Goal: Task Accomplishment & Management: Use online tool/utility

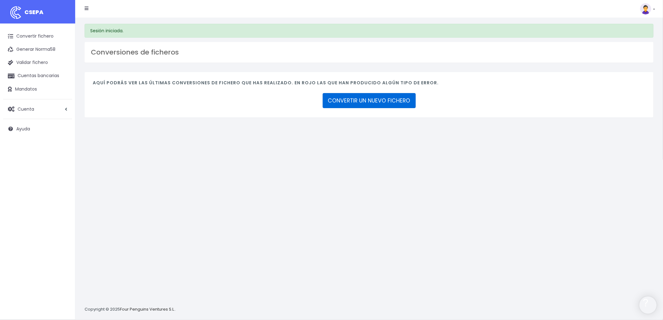
click at [374, 100] on link "CONVERTIR UN NUEVO FICHERO" at bounding box center [369, 100] width 93 height 15
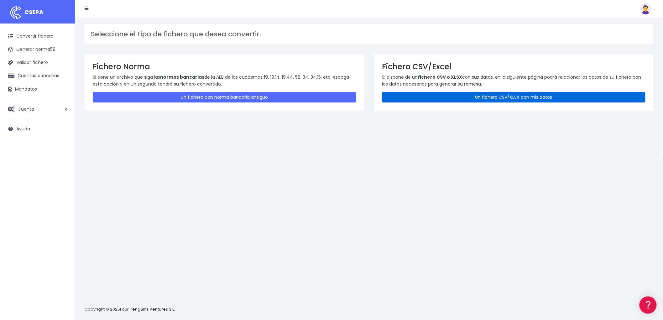
click at [506, 93] on link "Un fichero CSV/XLSX con mis datos" at bounding box center [514, 97] width 264 height 10
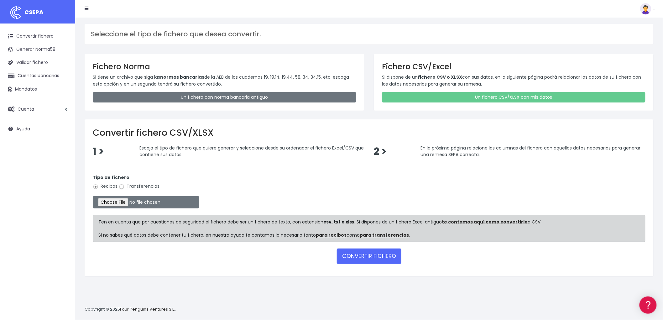
click at [121, 186] on input "Transferencias" at bounding box center [122, 187] width 6 height 6
radio input "true"
click at [126, 201] on input "file" at bounding box center [146, 202] width 107 height 12
type input "C:\fakepath\csv_to_sepa_2025-08-28_11-24-04.csv"
click at [367, 256] on button "CONVERTIR FICHERO" at bounding box center [369, 256] width 65 height 15
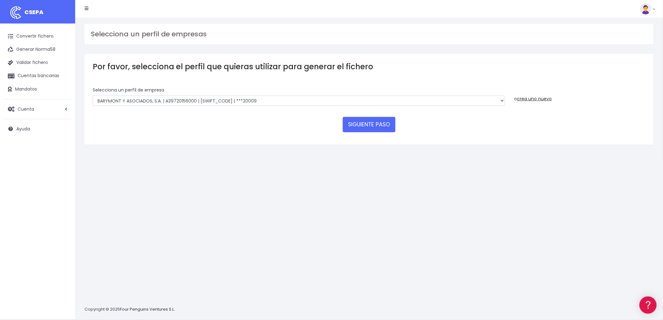
click at [505, 102] on div "Selecciona un perfíl de empresa BARYMONT GO CORREDURIA DE SEGUROS, S.L. | B3982…" at bounding box center [299, 99] width 422 height 24
click at [504, 98] on select "BARYMONT GO CORREDURIA DE SEGUROS, S.L. | B39829643000 | BSABESBBXXX | ***14878…" at bounding box center [299, 101] width 412 height 11
select select "1544"
click at [93, 96] on select "BARYMONT GO CORREDURIA DE SEGUROS, S.L. | B39829643000 | BSABESBBXXX | ***14878…" at bounding box center [299, 101] width 412 height 11
click at [371, 119] on button "SIGUIENTE PASO" at bounding box center [369, 124] width 53 height 15
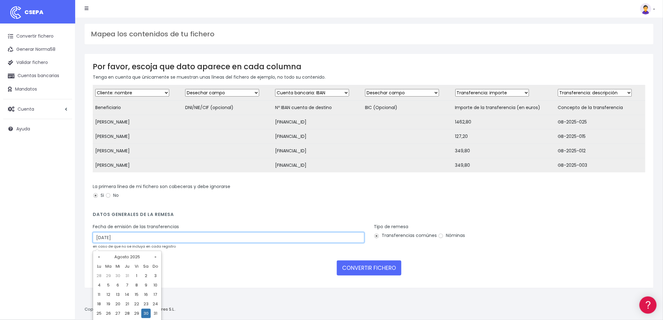
click at [124, 240] on input "30/08/2025" at bounding box center [229, 237] width 272 height 11
click at [129, 313] on td "28" at bounding box center [127, 313] width 9 height 9
type input "28/08/2025"
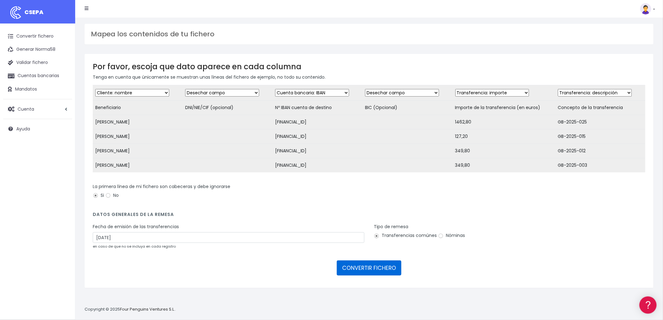
click at [384, 275] on button "CONVERTIR FICHERO" at bounding box center [369, 267] width 65 height 15
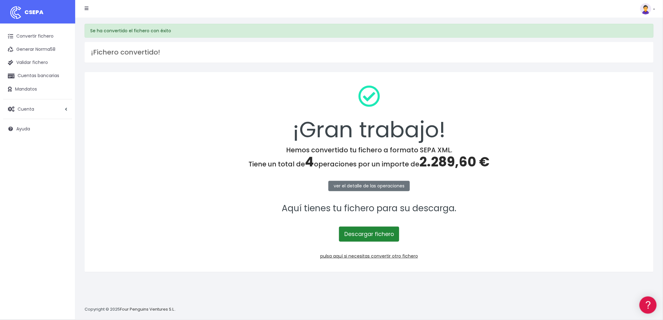
click at [353, 233] on link "Descargar fichero" at bounding box center [369, 234] width 60 height 15
click at [393, 255] on link "pulsa aquí si necesitas convertir otro fichero" at bounding box center [369, 256] width 98 height 6
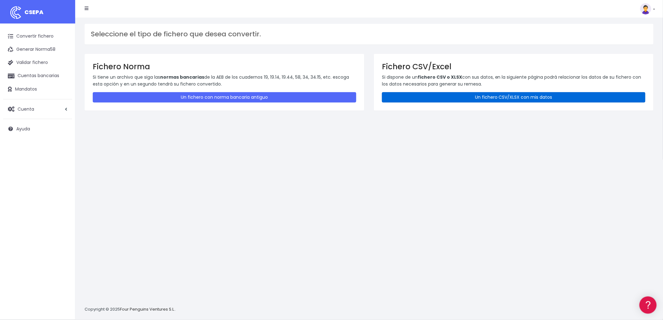
click at [546, 101] on link "Un fichero CSV/XLSX con mis datos" at bounding box center [514, 97] width 264 height 10
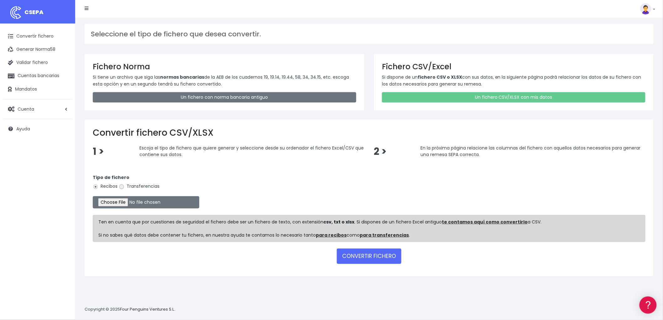
click at [122, 186] on input "Transferencias" at bounding box center [122, 187] width 6 height 6
radio input "true"
click at [122, 202] on input "file" at bounding box center [146, 202] width 107 height 12
type input "C:\fakepath\NOMINAS ADVANCE AGOSTO.csv"
click at [360, 256] on button "CONVERTIR FICHERO" at bounding box center [369, 256] width 65 height 15
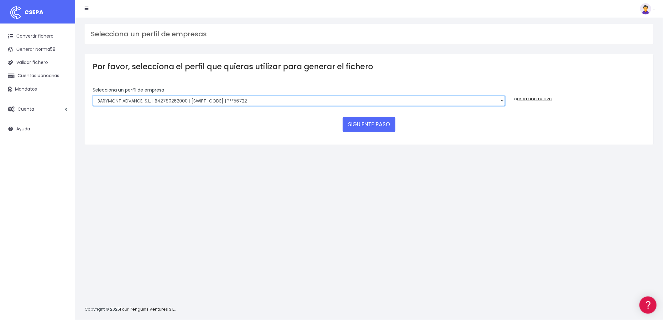
click at [502, 98] on select "BARYMONT GO CORREDURIA DE SEGUROS, S.L. | B39829643000 | BSABESBBXXX | ***14878…" at bounding box center [299, 101] width 412 height 11
select select "721"
click at [93, 96] on select "BARYMONT GO CORREDURIA DE SEGUROS, S.L. | B39829643000 | BSABESBBXXX | ***14878…" at bounding box center [299, 101] width 412 height 11
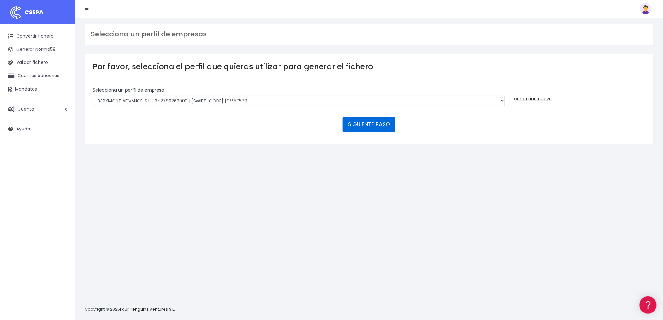
click at [366, 123] on button "SIGUIENTE PASO" at bounding box center [369, 124] width 53 height 15
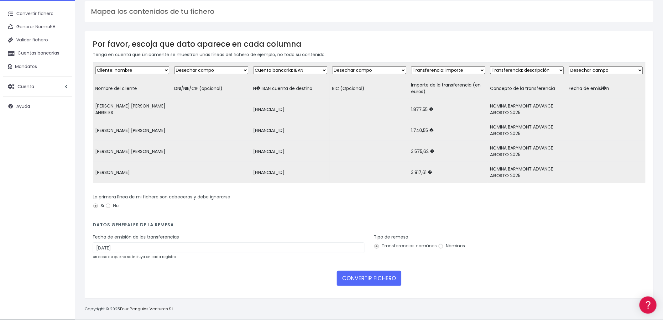
scroll to position [33, 0]
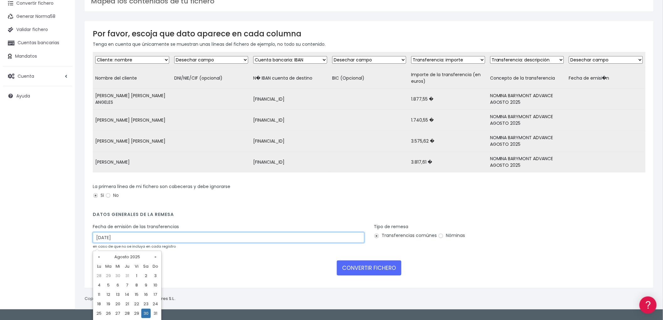
click at [144, 241] on input "30/08/2025" at bounding box center [229, 237] width 272 height 11
click at [128, 312] on td "28" at bounding box center [127, 313] width 9 height 9
type input "28/08/2025"
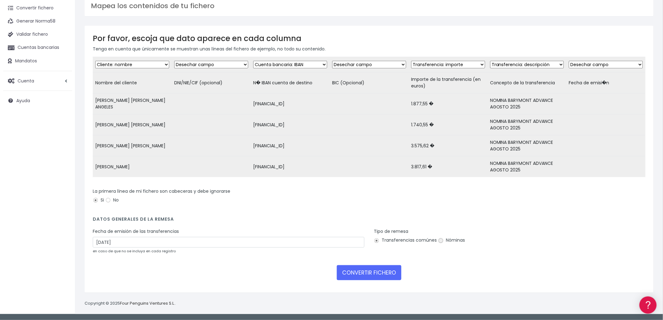
click at [440, 238] on input "Nóminas" at bounding box center [441, 241] width 6 height 6
radio input "true"
click at [388, 271] on button "CONVERTIR FICHERO" at bounding box center [369, 272] width 65 height 15
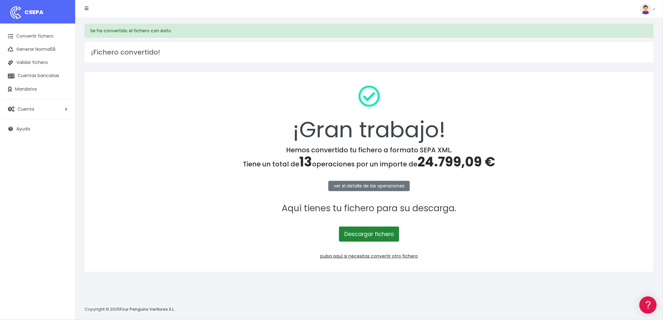
click at [389, 233] on link "Descargar fichero" at bounding box center [369, 234] width 60 height 15
click at [409, 259] on link "pulsa aquí si necesitas convertir otro fichero" at bounding box center [369, 256] width 98 height 6
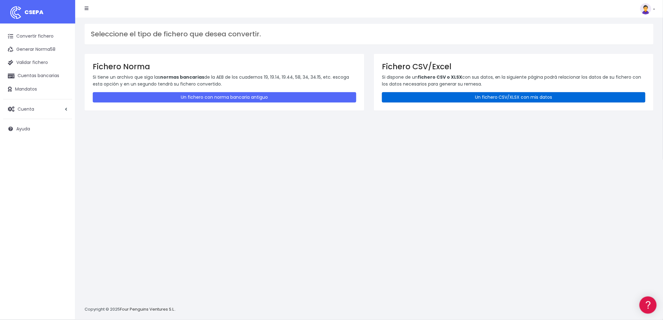
click at [533, 93] on link "Un fichero CSV/XLSX con mis datos" at bounding box center [514, 97] width 264 height 10
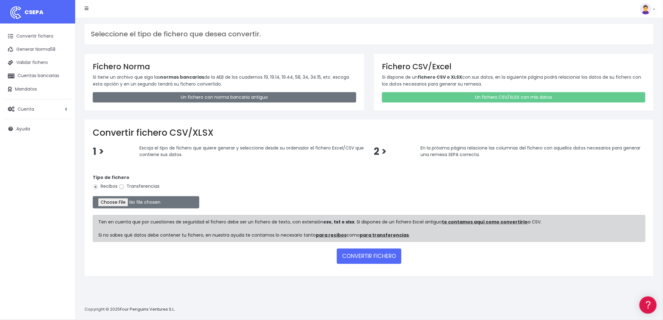
click at [123, 187] on input "Transferencias" at bounding box center [122, 187] width 6 height 6
radio input "true"
click at [117, 199] on input "file" at bounding box center [146, 202] width 107 height 12
type input "C:\fakepath\NOMINAS BGO AGOSTO.csv"
click at [377, 258] on button "CONVERTIR FICHERO" at bounding box center [369, 256] width 65 height 15
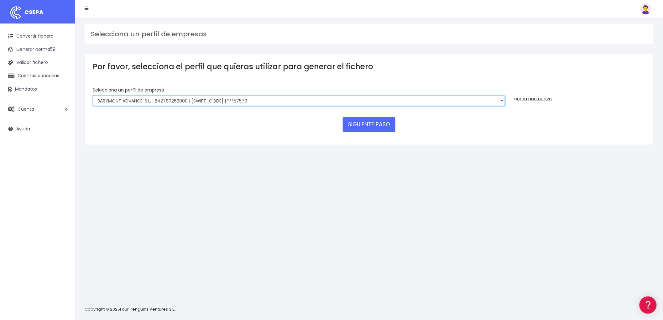
click at [502, 101] on select "BARYMONT GO CORREDURIA DE SEGUROS, S.L. | B39829643000 | BSABESBBXXX | ***14878…" at bounding box center [299, 101] width 412 height 11
select select "240"
click at [93, 96] on select "BARYMONT GO CORREDURIA DE SEGUROS, S.L. | B39829643000 | BSABESBBXXX | ***14878…" at bounding box center [299, 101] width 412 height 11
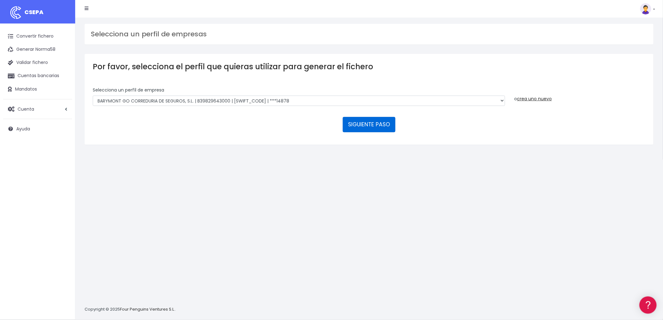
click at [367, 125] on button "SIGUIENTE PASO" at bounding box center [369, 124] width 53 height 15
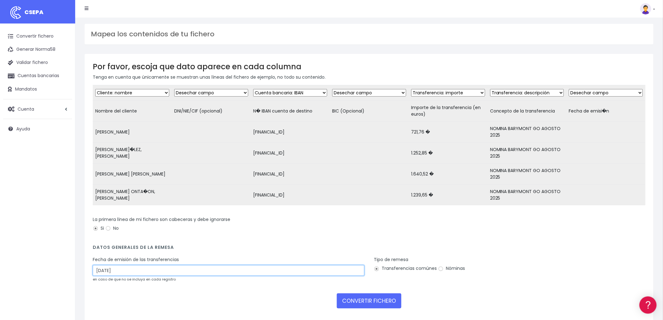
click at [149, 275] on input "[DATE]" at bounding box center [229, 270] width 272 height 11
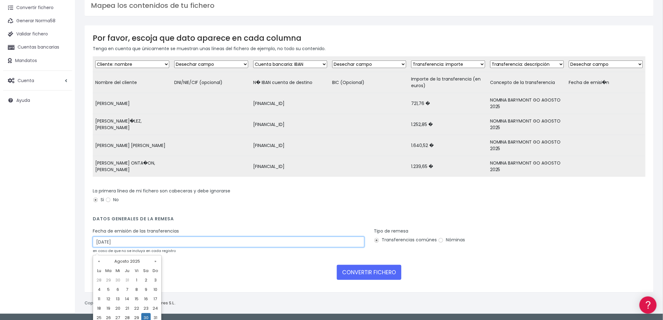
scroll to position [42, 0]
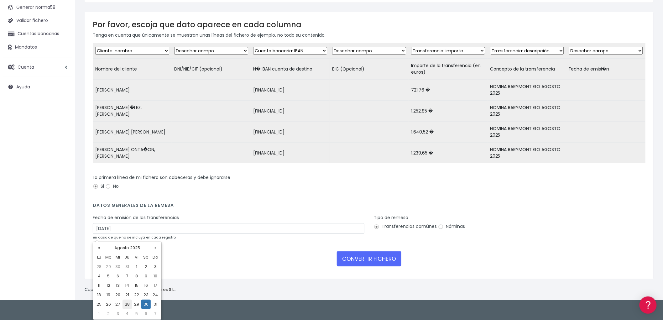
click at [127, 302] on td "28" at bounding box center [127, 304] width 9 height 9
type input "28/08/2025"
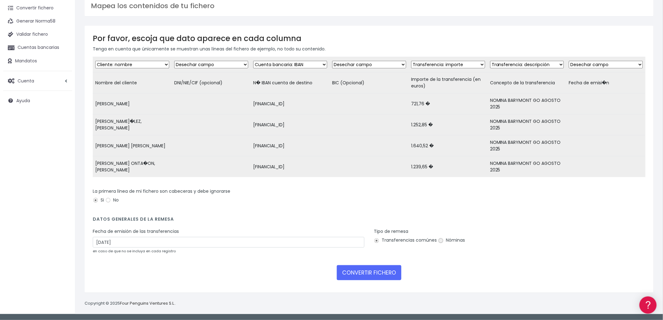
click at [441, 240] on input "Nóminas" at bounding box center [441, 241] width 6 height 6
radio input "true"
click at [376, 272] on button "CONVERTIR FICHERO" at bounding box center [369, 272] width 65 height 15
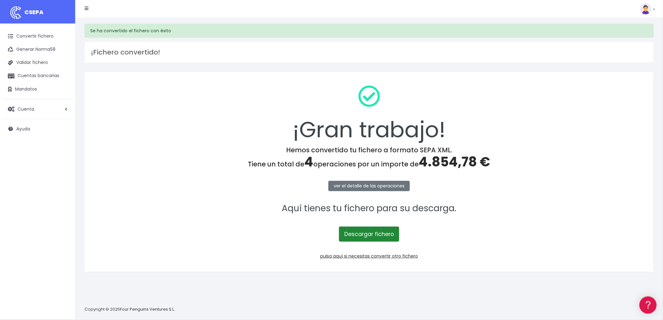
click at [380, 230] on link "Descargar fichero" at bounding box center [369, 234] width 60 height 15
click at [399, 257] on link "pulsa aquí si necesitas convertir otro fichero" at bounding box center [369, 256] width 98 height 6
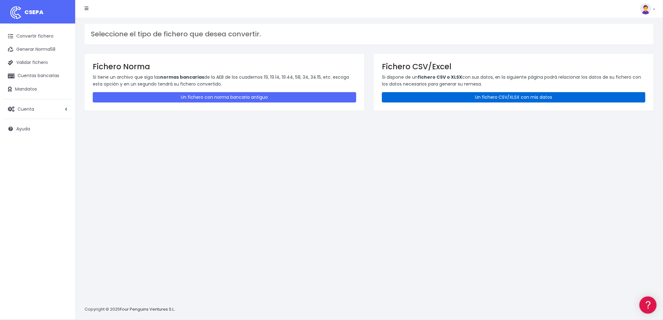
click at [486, 96] on link "Un fichero CSV/XLSX con mis datos" at bounding box center [514, 97] width 264 height 10
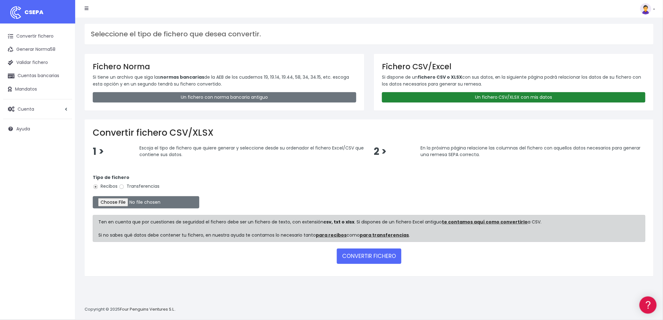
click at [466, 92] on link "Un fichero CSV/XLSX con mis datos" at bounding box center [514, 97] width 264 height 10
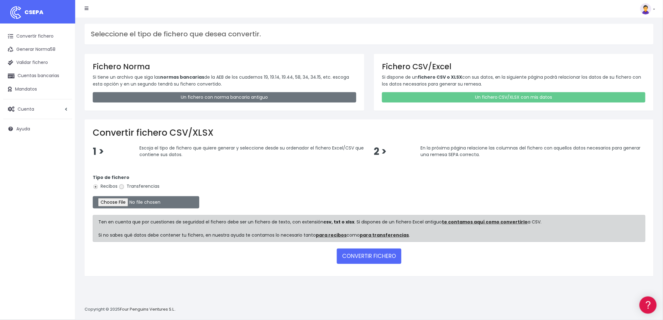
click at [120, 185] on input "Transferencias" at bounding box center [122, 187] width 6 height 6
radio input "true"
click at [111, 201] on input "file" at bounding box center [146, 202] width 107 height 12
type input "C:\fakepath\NOMINAS BYA AGOSTO CANTABRIA.csv"
click at [380, 256] on button "CONVERTIR FICHERO" at bounding box center [369, 256] width 65 height 15
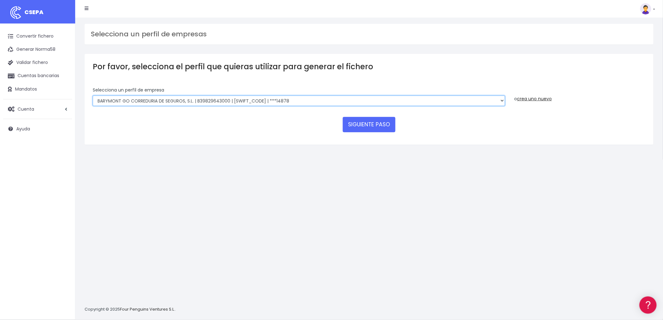
click at [499, 98] on select "BARYMONT GO CORREDURIA DE SEGUROS, S.L. | B39829643000 | BSABESBBXXX | ***14878…" at bounding box center [299, 101] width 412 height 11
select select "748"
click at [93, 96] on select "BARYMONT GO CORREDURIA DE SEGUROS, S.L. | B39829643000 | BSABESBBXXX | ***14878…" at bounding box center [299, 101] width 412 height 11
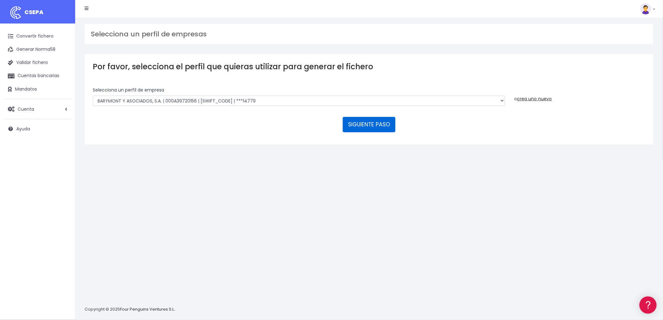
click at [359, 128] on button "SIGUIENTE PASO" at bounding box center [369, 124] width 53 height 15
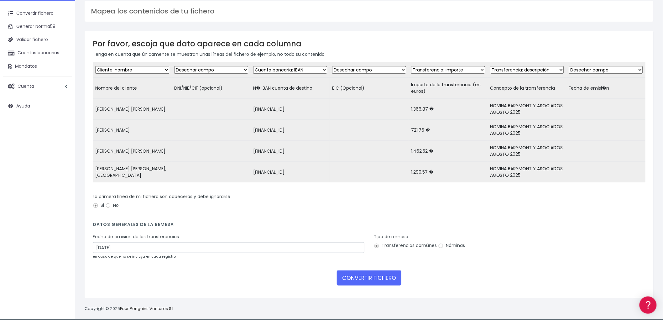
scroll to position [33, 0]
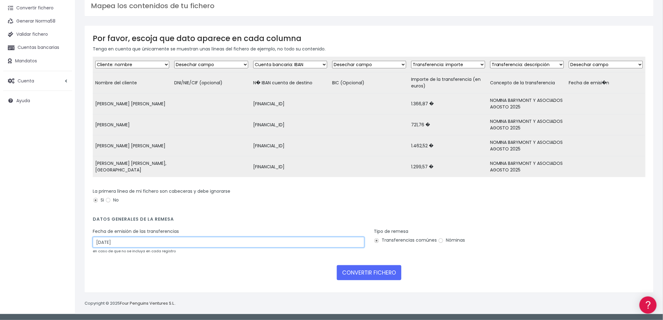
click at [145, 240] on input "30/08/2025" at bounding box center [229, 242] width 272 height 11
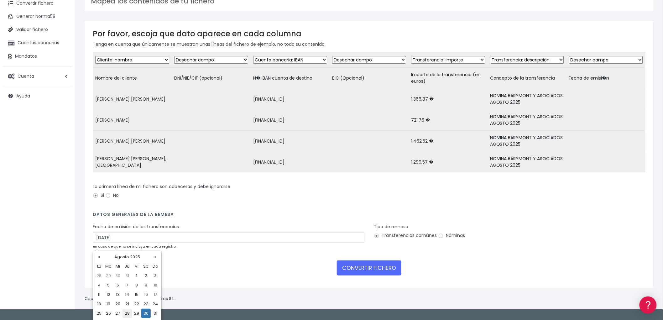
click at [126, 313] on td "28" at bounding box center [127, 313] width 9 height 9
type input "28/08/2025"
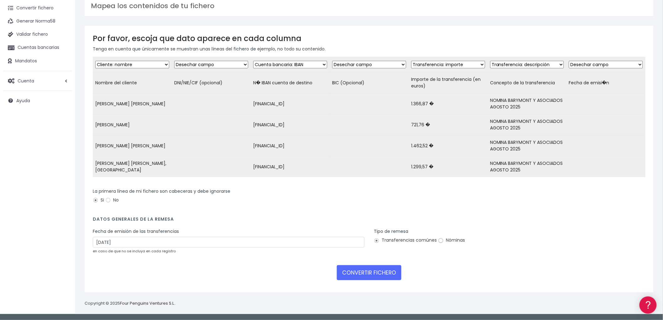
click at [443, 242] on label "Nóminas" at bounding box center [451, 240] width 27 height 7
click at [443, 242] on input "Nóminas" at bounding box center [441, 241] width 6 height 6
radio input "true"
click at [375, 274] on button "CONVERTIR FICHERO" at bounding box center [369, 272] width 65 height 15
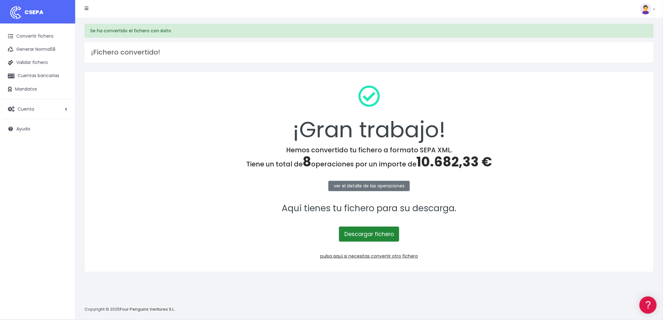
click at [380, 229] on link "Descargar fichero" at bounding box center [369, 234] width 60 height 15
click at [402, 255] on link "pulsa aquí si necesitas convertir otro fichero" at bounding box center [369, 256] width 98 height 6
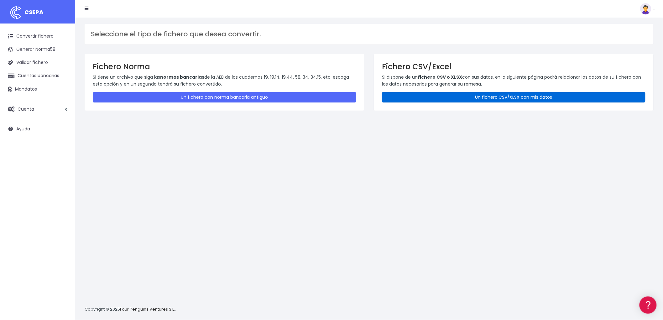
click at [552, 95] on link "Un fichero CSV/XLSX con mis datos" at bounding box center [514, 97] width 264 height 10
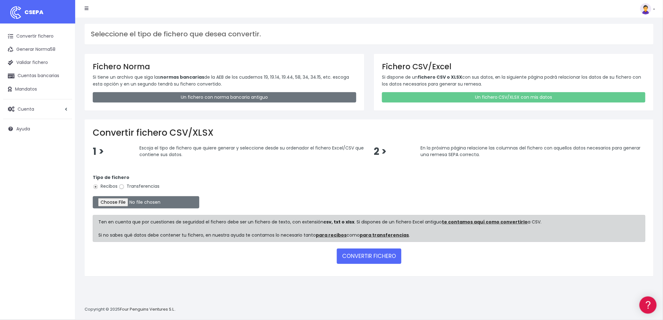
click at [125, 187] on label "Transferencias" at bounding box center [139, 186] width 41 height 7
click at [124, 187] on input "Transferencias" at bounding box center [122, 187] width 6 height 6
radio input "true"
click at [118, 202] on input "file" at bounding box center [146, 202] width 107 height 12
type input "C:\fakepath\NOMINAS BYA AGOSTO SALAMANCA.csv"
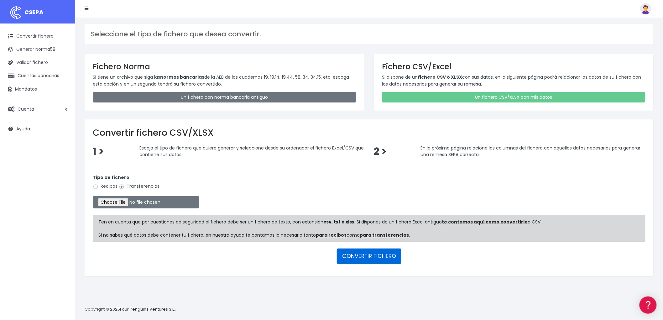
click at [381, 255] on button "CONVERTIR FICHERO" at bounding box center [369, 256] width 65 height 15
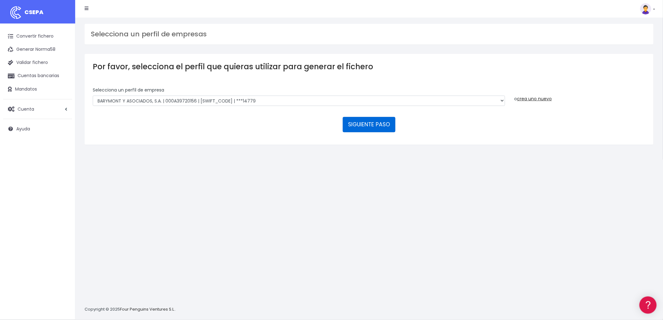
click at [359, 121] on button "SIGUIENTE PASO" at bounding box center [369, 124] width 53 height 15
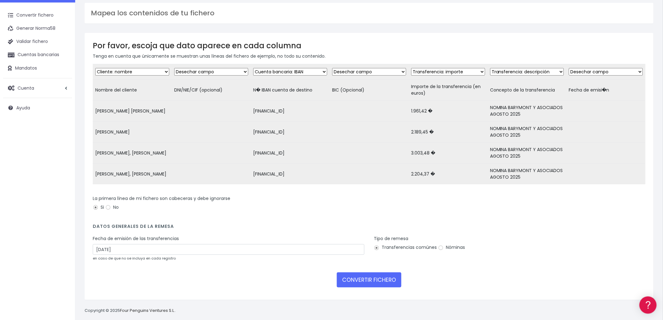
scroll to position [33, 0]
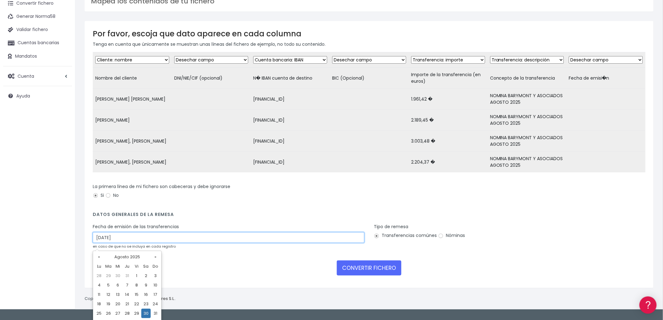
click at [129, 238] on input "30/08/2025" at bounding box center [229, 237] width 272 height 11
click at [129, 311] on td "28" at bounding box center [127, 313] width 9 height 9
type input "28/08/2025"
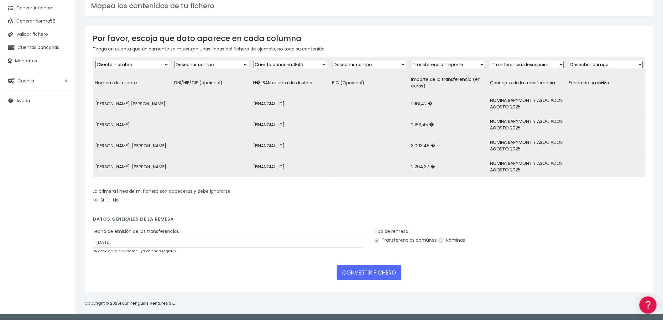
click at [441, 240] on input "Nóminas" at bounding box center [441, 241] width 6 height 6
radio input "true"
click at [365, 278] on button "CONVERTIR FICHERO" at bounding box center [369, 272] width 65 height 15
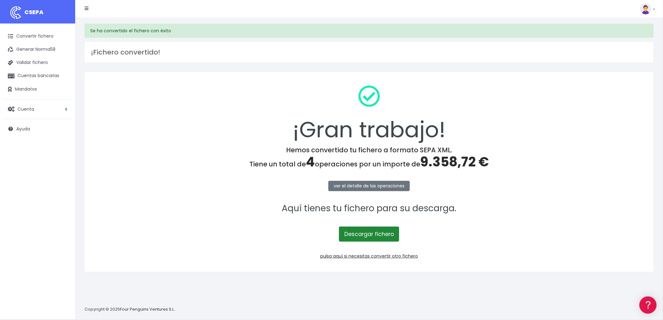
click at [382, 229] on link "Descargar fichero" at bounding box center [369, 234] width 60 height 15
click at [404, 260] on div "¡Gran trabajo! Hemos convertido tu fichero a formato SEPA XML. Tiene un total d…" at bounding box center [369, 172] width 569 height 200
click at [406, 251] on div "¡Gran trabajo! Hemos convertido tu fichero a formato SEPA XML. Tiene un total d…" at bounding box center [369, 172] width 569 height 200
click at [403, 254] on link "pulsa aquí si necesitas convertir otro fichero" at bounding box center [369, 256] width 98 height 6
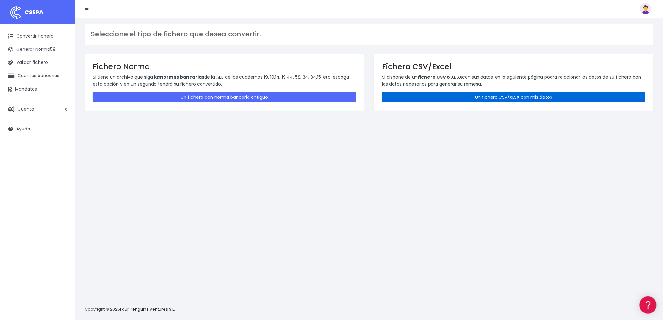
click at [514, 96] on link "Un fichero CSV/XLSX con mis datos" at bounding box center [514, 97] width 264 height 10
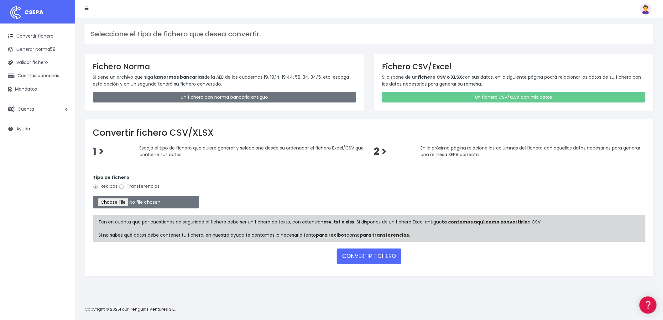
click at [122, 187] on input "Transferencias" at bounding box center [122, 187] width 6 height 6
radio input "true"
click at [120, 202] on input "file" at bounding box center [146, 202] width 107 height 12
type input "C:\fakepath\nominasbyaagostosalamancacsv.xml"
click at [368, 252] on button "CONVERTIR FICHERO" at bounding box center [369, 256] width 65 height 15
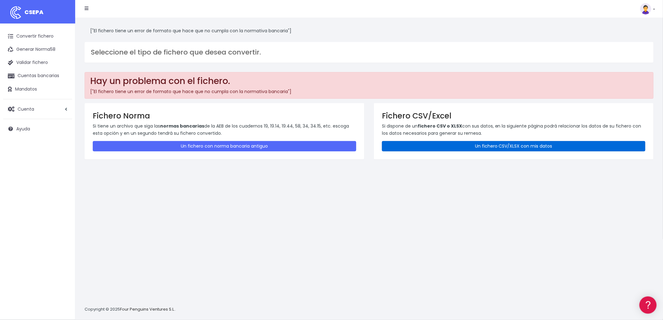
click at [486, 143] on link "Un fichero CSV/XLSX con mis datos" at bounding box center [514, 146] width 264 height 10
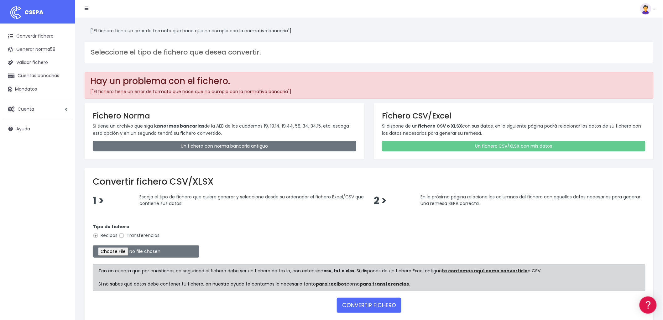
click at [123, 235] on input "Transferencias" at bounding box center [122, 236] width 6 height 6
radio input "true"
click at [123, 250] on input "file" at bounding box center [146, 251] width 107 height 12
type input "C:\fakepath\nominasbyaagostosalamancacsv.xml"
click at [385, 301] on button "CONVERTIR FICHERO" at bounding box center [369, 305] width 65 height 15
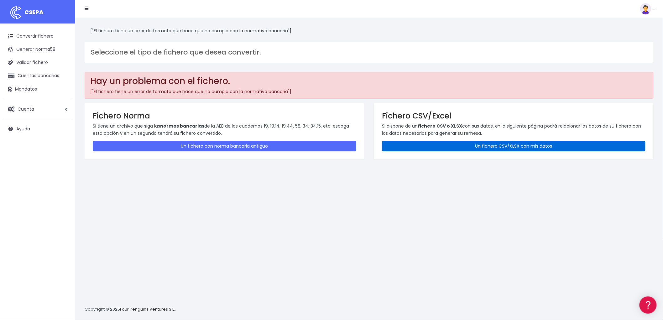
click at [484, 147] on link "Un fichero CSV/XLSX con mis datos" at bounding box center [514, 146] width 264 height 10
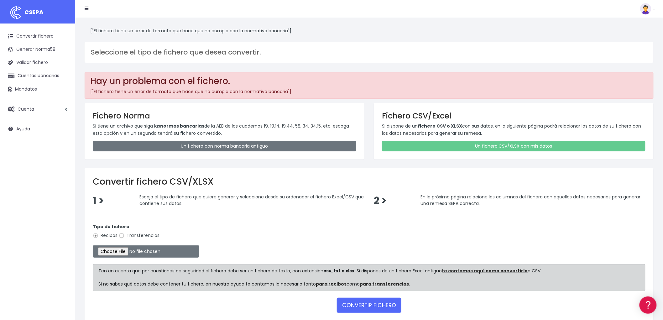
click at [121, 236] on input "Transferencias" at bounding box center [122, 236] width 6 height 6
radio input "true"
click at [120, 254] on input "file" at bounding box center [146, 251] width 107 height 12
type input "C:\fakepath\NOMINAS BYA AGOSTO CANTABRIA.csv"
click at [392, 306] on button "CONVERTIR FICHERO" at bounding box center [369, 305] width 65 height 15
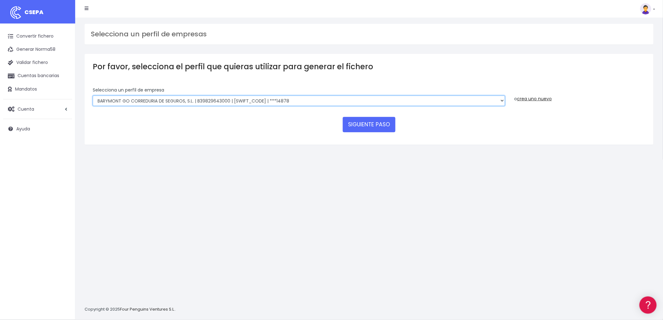
click at [500, 99] on select "BARYMONT GO CORREDURIA DE SEGUROS, S.L. | B39829643000 | [SWIFT_CODE] | ***1487…" at bounding box center [299, 101] width 412 height 11
select select "748"
click at [93, 96] on select "BARYMONT GO CORREDURIA DE SEGUROS, S.L. | B39829643000 | [SWIFT_CODE] | ***1487…" at bounding box center [299, 101] width 412 height 11
click at [502, 99] on select "BARYMONT GO CORREDURIA DE SEGUROS, S.L. | B39829643000 | BSABESBBXXX | ***14878…" at bounding box center [299, 101] width 412 height 11
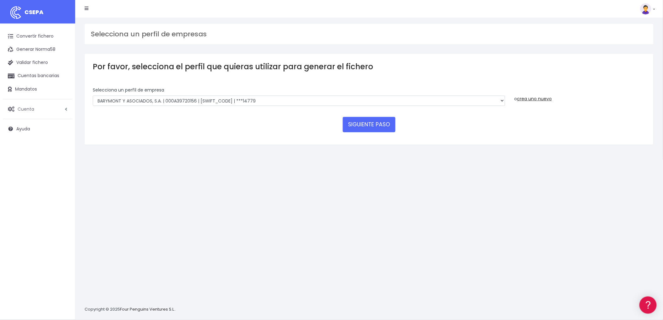
click at [26, 109] on span "Cuenta" at bounding box center [26, 109] width 17 height 6
click at [29, 122] on link "Perfiles" at bounding box center [41, 124] width 62 height 11
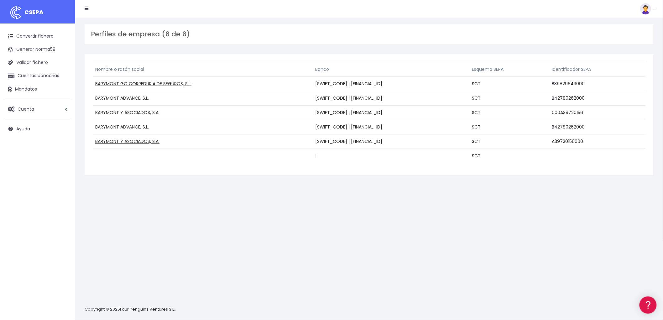
click at [147, 113] on link "BARYMONT Y ASOCIADOS, S.A." at bounding box center [127, 112] width 64 height 6
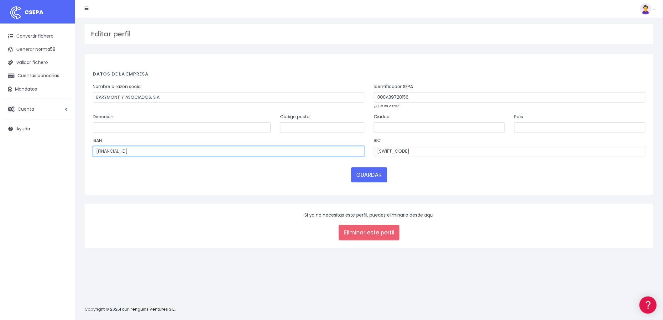
drag, startPoint x: 162, startPoint y: 148, endPoint x: 72, endPoint y: 154, distance: 90.1
click at [72, 154] on div "CSEPA Convertir fichero Generar Norma58 Validar fichero Cuentas bancarias Manda…" at bounding box center [331, 160] width 663 height 320
paste input "0081 5470 1700 0171"
type input "ES60 0081 5470 1700 0171 4779"
click at [311, 127] on input "text" at bounding box center [322, 127] width 84 height 11
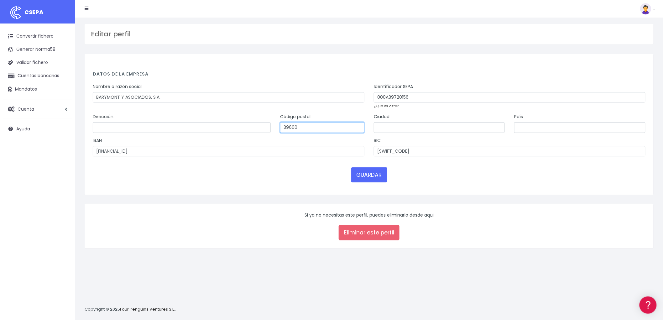
type input "39600"
click at [362, 173] on button "GUARDAR" at bounding box center [369, 174] width 36 height 15
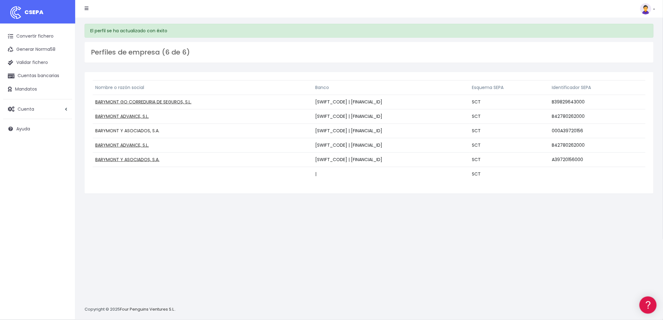
click at [147, 130] on link "BARYMONT Y ASOCIADOS, S.A." at bounding box center [127, 131] width 64 height 6
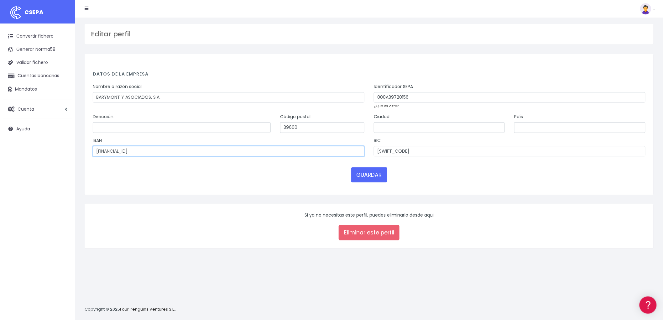
drag, startPoint x: 108, startPoint y: 154, endPoint x: 136, endPoint y: 143, distance: 30.7
click at [111, 154] on input "ES60 0081 5470 1700 0171 4779" at bounding box center [229, 151] width 272 height 11
type input "ES6000815470170001714779"
click at [360, 176] on button "GUARDAR" at bounding box center [369, 174] width 36 height 15
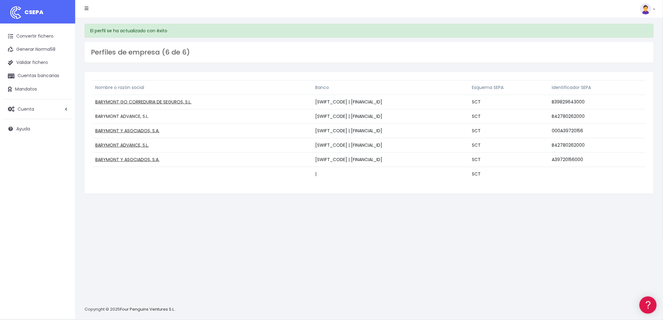
click at [129, 116] on link "BARYMONT ADVANCE, S.L." at bounding box center [122, 116] width 54 height 6
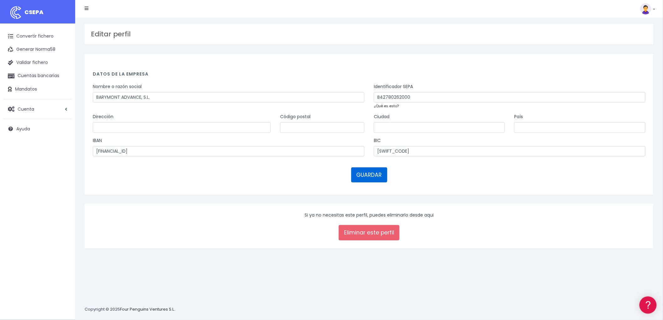
click at [359, 171] on button "GUARDAR" at bounding box center [369, 174] width 36 height 15
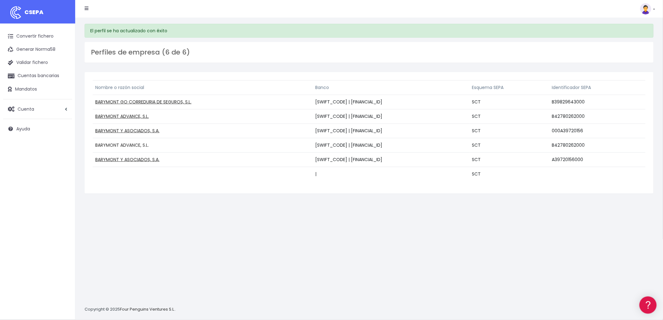
click at [120, 145] on link "BARYMONT ADVANCE, S.L." at bounding box center [122, 145] width 54 height 6
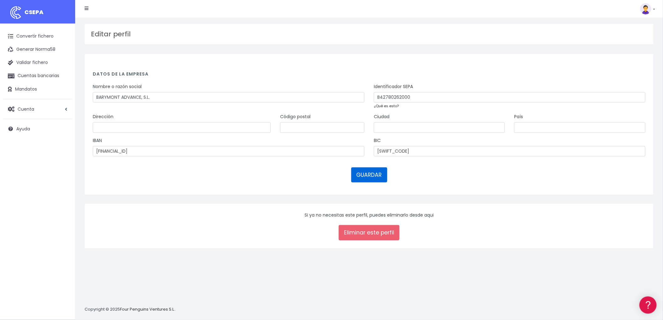
click at [364, 172] on button "GUARDAR" at bounding box center [369, 174] width 36 height 15
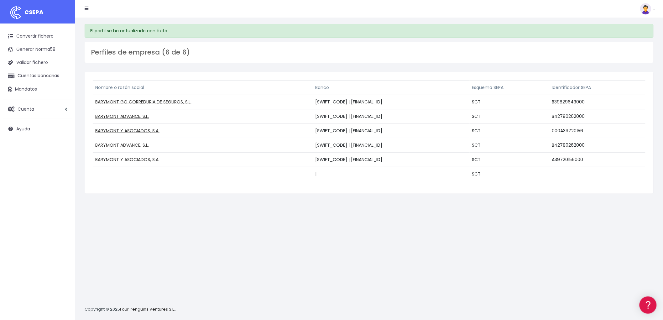
click at [101, 161] on link "BARYMONT Y ASOCIADOS, S.A." at bounding box center [127, 159] width 64 height 6
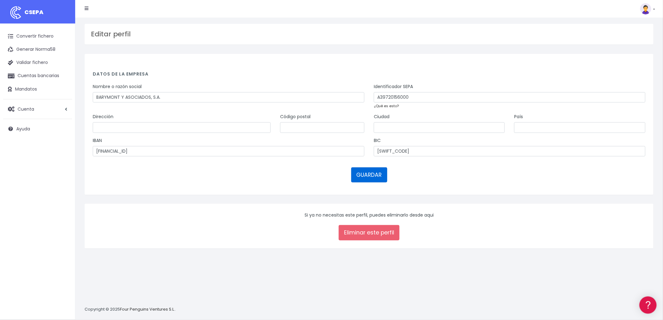
click at [375, 174] on button "GUARDAR" at bounding box center [369, 174] width 36 height 15
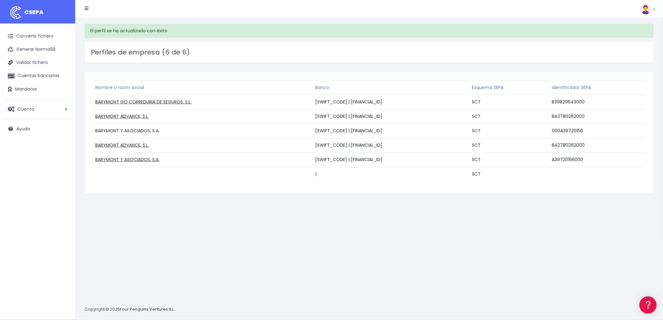
click at [122, 128] on link "BARYMONT Y ASOCIADOS, S.A." at bounding box center [127, 131] width 64 height 6
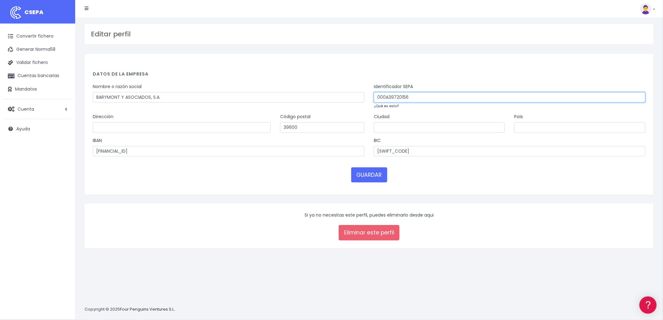
click at [386, 98] on input "000A39720156" at bounding box center [510, 97] width 272 height 11
click at [401, 96] on input "A39720156" at bounding box center [510, 97] width 272 height 11
type input "A39720156000"
click at [371, 173] on button "GUARDAR" at bounding box center [369, 174] width 36 height 15
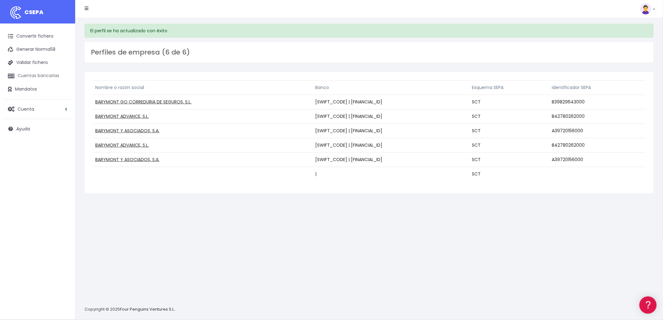
click at [34, 75] on link "Cuentas bancarias" at bounding box center [37, 75] width 69 height 13
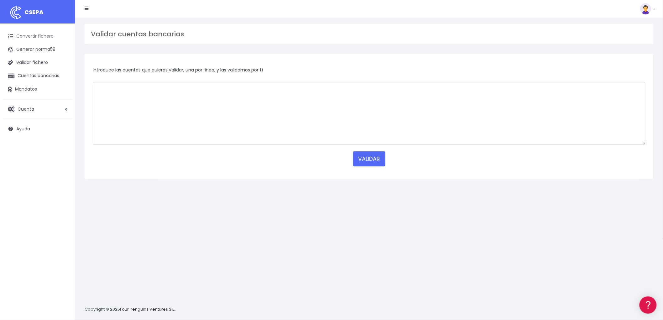
click at [37, 33] on link "Convertir fichero" at bounding box center [37, 36] width 69 height 13
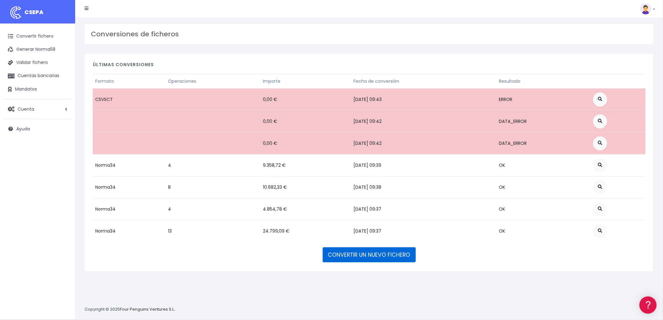
click at [406, 253] on link "CONVERTIR UN NUEVO FICHERO" at bounding box center [369, 254] width 93 height 15
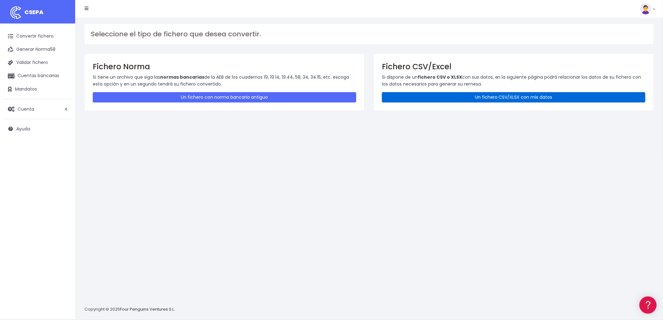
click at [519, 97] on link "Un fichero CSV/XLSX con mis datos" at bounding box center [514, 97] width 264 height 10
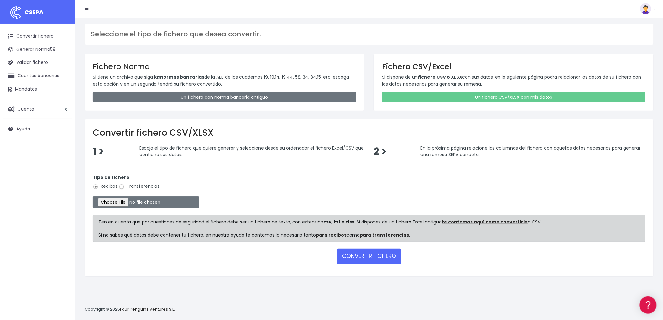
click at [123, 187] on input "Transferencias" at bounding box center [122, 187] width 6 height 6
radio input "true"
click at [118, 201] on input "file" at bounding box center [146, 202] width 107 height 12
type input "C:\fakepath\NOMINAS BYA AGOSTO CANTABRIA.csv"
click at [388, 258] on button "CONVERTIR FICHERO" at bounding box center [369, 256] width 65 height 15
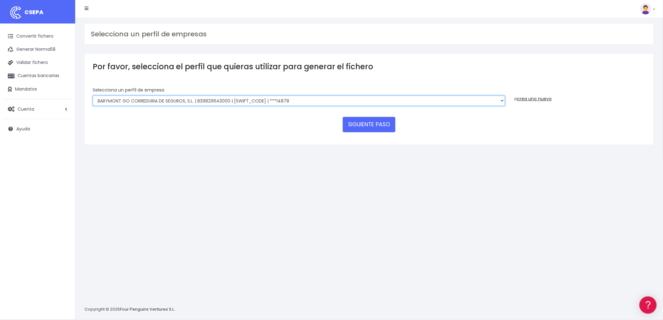
click at [501, 101] on select "BARYMONT GO CORREDURIA DE SEGUROS, S.L. | B39829643000 | BSABESBBXXX | ***14878…" at bounding box center [299, 101] width 412 height 11
select select "748"
click at [93, 96] on select "BARYMONT GO CORREDURIA DE SEGUROS, S.L. | B39829643000 | BSABESBBXXX | ***14878…" at bounding box center [299, 101] width 412 height 11
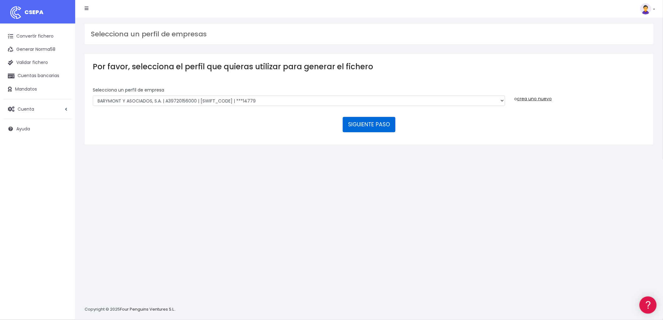
click at [380, 123] on button "SIGUIENTE PASO" at bounding box center [369, 124] width 53 height 15
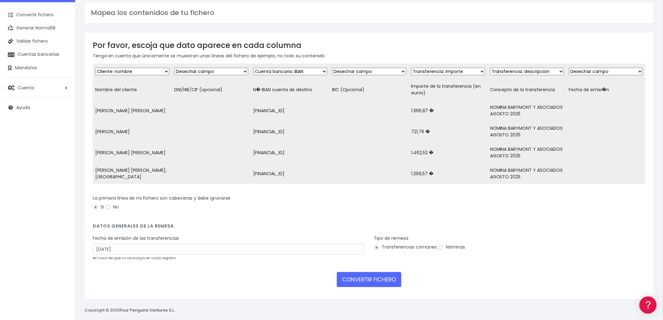
scroll to position [33, 0]
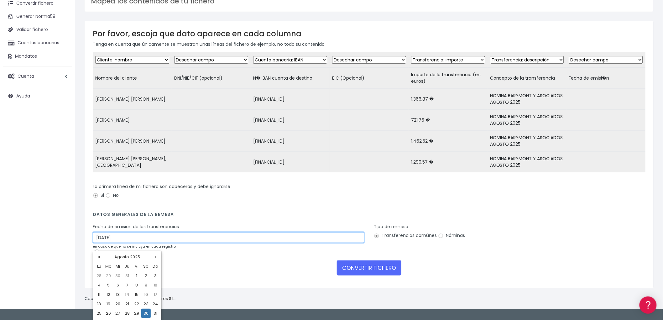
click at [125, 243] on input "30/08/2025" at bounding box center [229, 237] width 272 height 11
click at [128, 311] on td "28" at bounding box center [127, 313] width 9 height 9
type input "[DATE]"
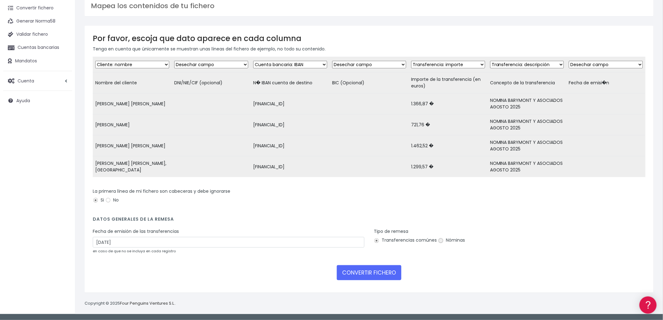
click at [438, 240] on input "Nóminas" at bounding box center [441, 241] width 6 height 6
radio input "true"
click at [378, 270] on button "CONVERTIR FICHERO" at bounding box center [369, 272] width 65 height 15
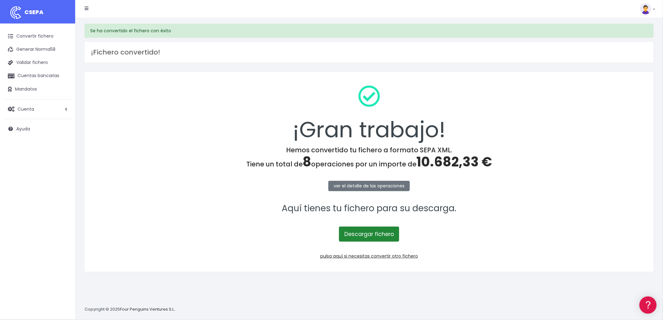
click at [364, 235] on link "Descargar fichero" at bounding box center [369, 234] width 60 height 15
click at [403, 257] on link "pulsa aquí si necesitas convertir otro fichero" at bounding box center [369, 256] width 98 height 6
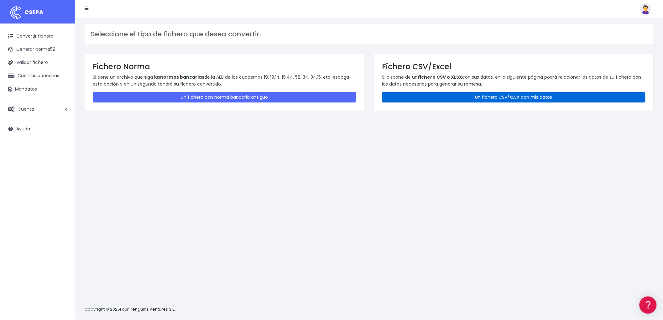
click at [513, 95] on link "Un fichero CSV/XLSX con mis datos" at bounding box center [514, 97] width 264 height 10
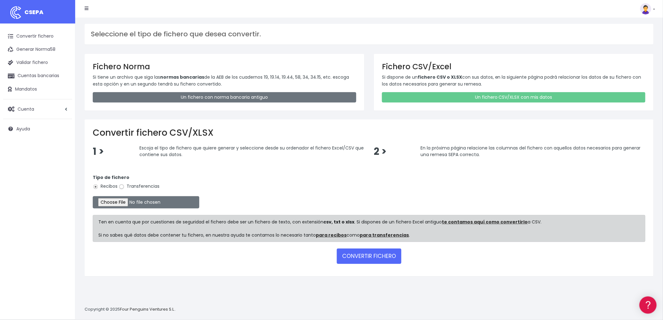
click at [122, 185] on input "Transferencias" at bounding box center [122, 187] width 6 height 6
radio input "true"
click at [120, 201] on input "file" at bounding box center [146, 202] width 107 height 12
type input "C:\fakepath\NOMINAS BYA AGOSTO SALAMANCA.csv"
click at [367, 256] on button "CONVERTIR FICHERO" at bounding box center [369, 256] width 65 height 15
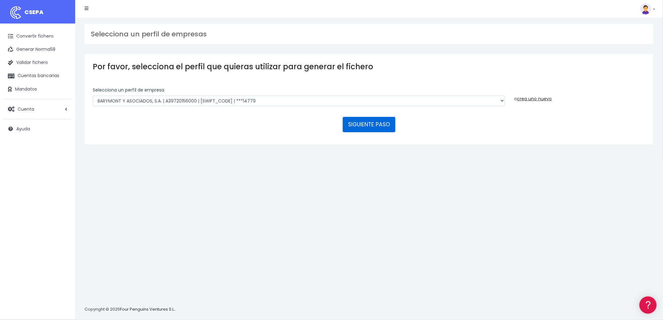
click at [377, 124] on button "SIGUIENTE PASO" at bounding box center [369, 124] width 53 height 15
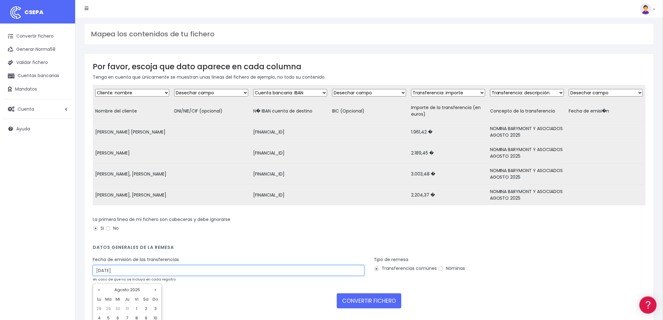
click at [139, 274] on input "30/08/2025" at bounding box center [229, 270] width 272 height 11
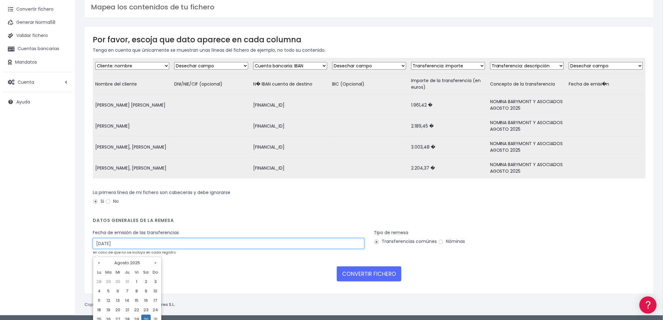
scroll to position [42, 0]
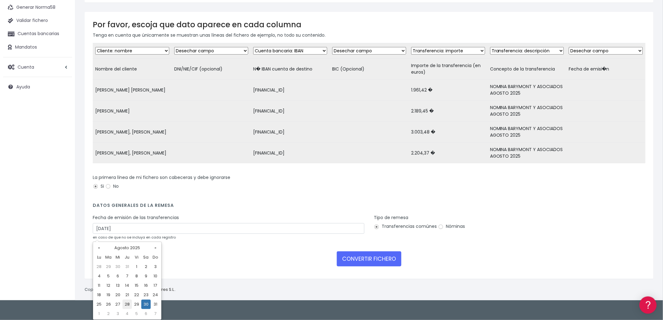
click at [126, 304] on td "28" at bounding box center [127, 304] width 9 height 9
type input "28/08/2025"
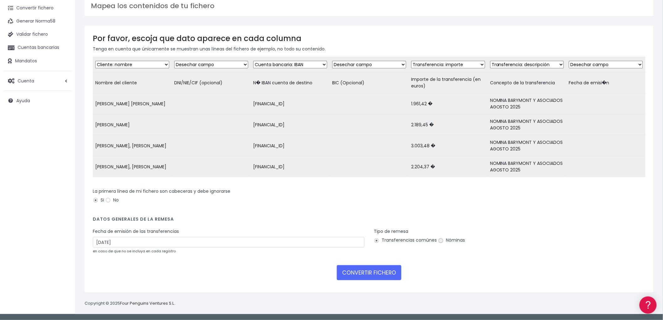
click at [440, 240] on input "Nóminas" at bounding box center [441, 241] width 6 height 6
radio input "true"
click at [371, 272] on button "CONVERTIR FICHERO" at bounding box center [369, 272] width 65 height 15
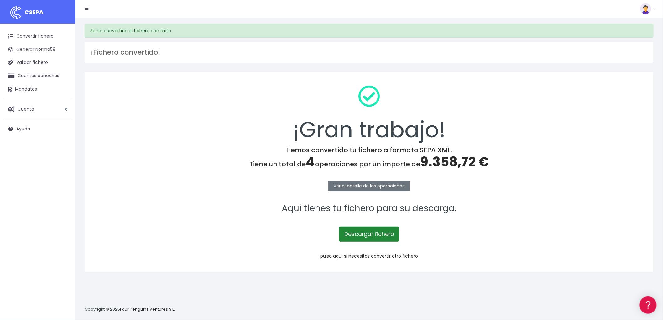
drag, startPoint x: 389, startPoint y: 232, endPoint x: 421, endPoint y: 100, distance: 136.0
click at [390, 232] on link "Descargar fichero" at bounding box center [369, 234] width 60 height 15
